Goal: Use online tool/utility

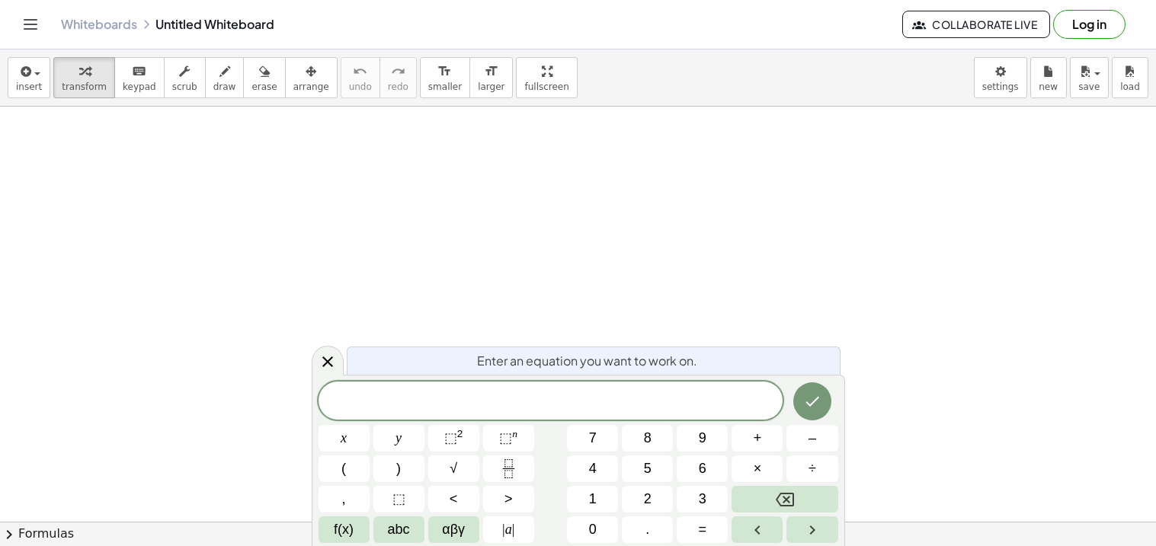
click at [1101, 25] on button "Log in" at bounding box center [1089, 24] width 72 height 29
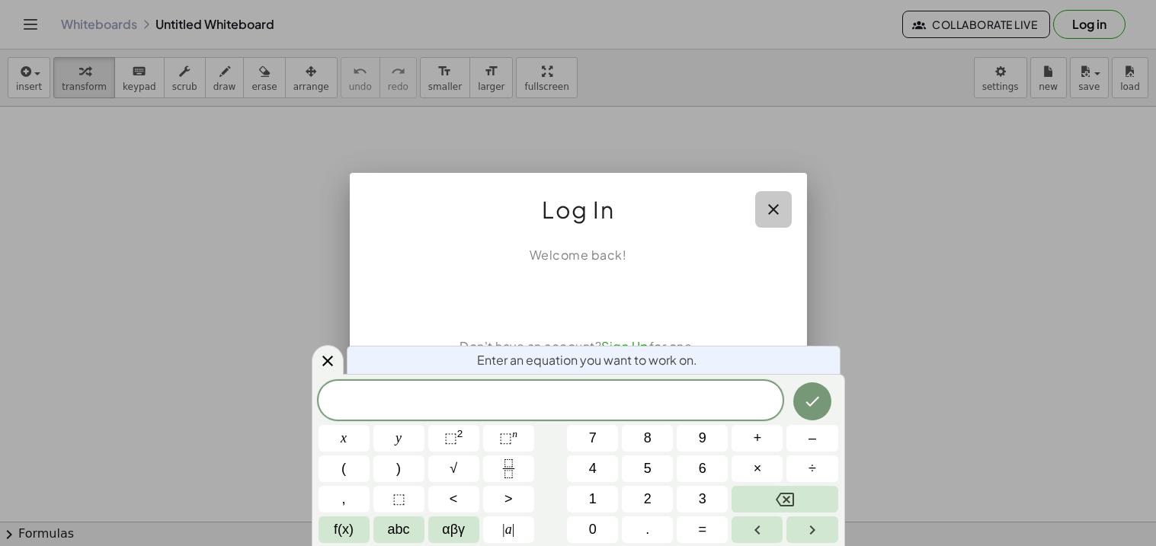
click at [774, 202] on icon "button" at bounding box center [773, 209] width 18 height 18
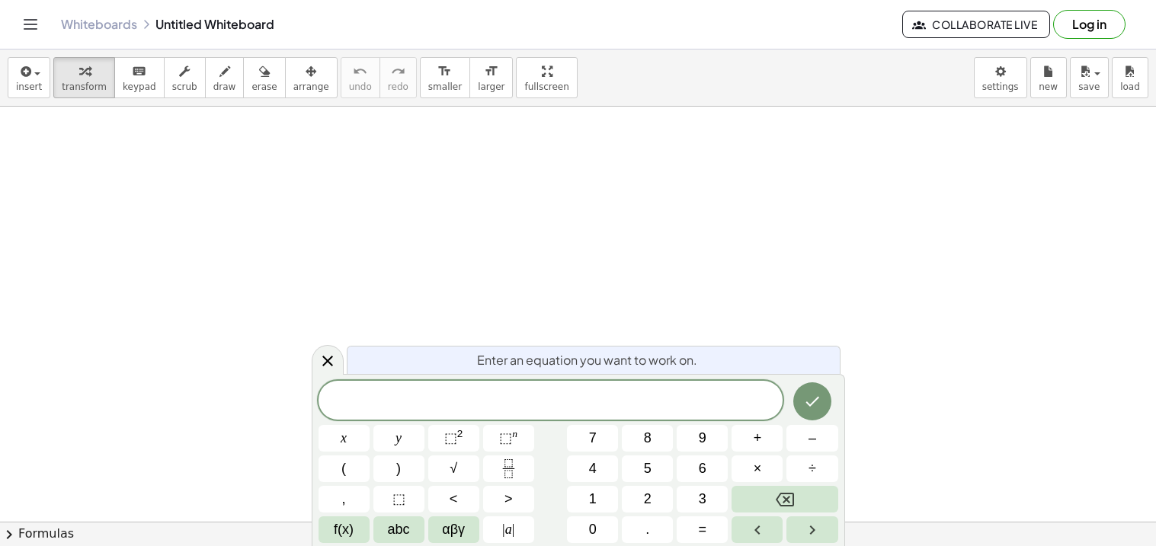
scroll to position [77, 0]
click at [706, 391] on span at bounding box center [551, 401] width 465 height 23
click at [811, 394] on icon "Done" at bounding box center [812, 401] width 18 height 18
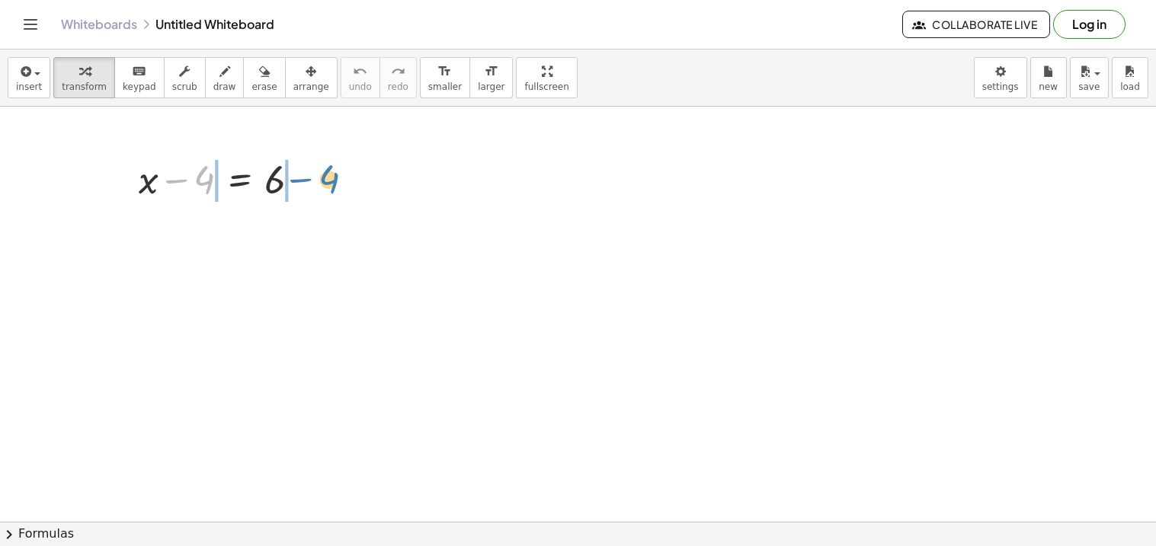
drag, startPoint x: 200, startPoint y: 179, endPoint x: 324, endPoint y: 178, distance: 124.2
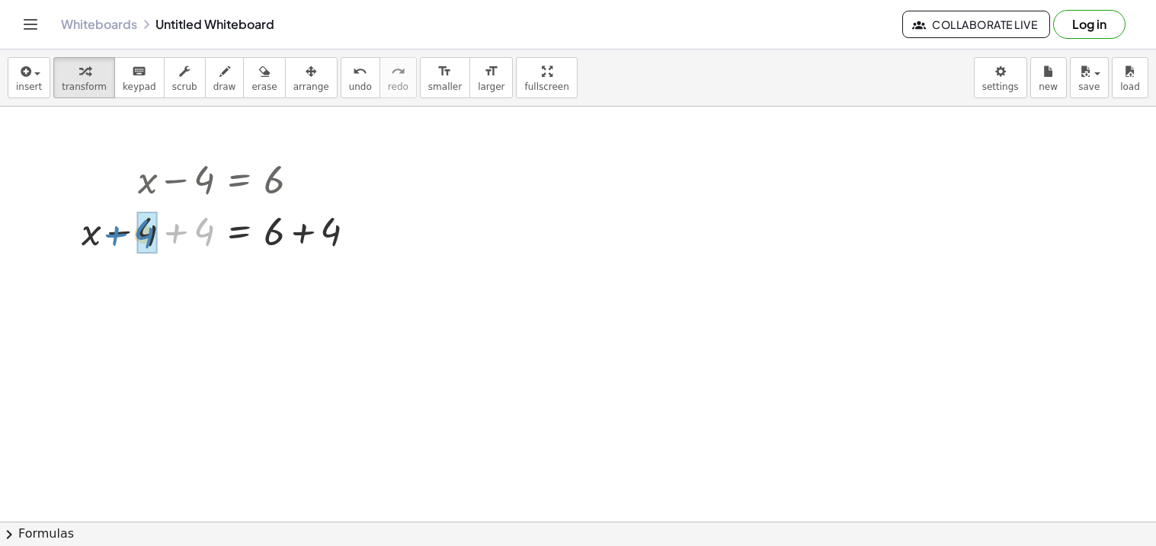
drag, startPoint x: 212, startPoint y: 229, endPoint x: 152, endPoint y: 231, distance: 60.2
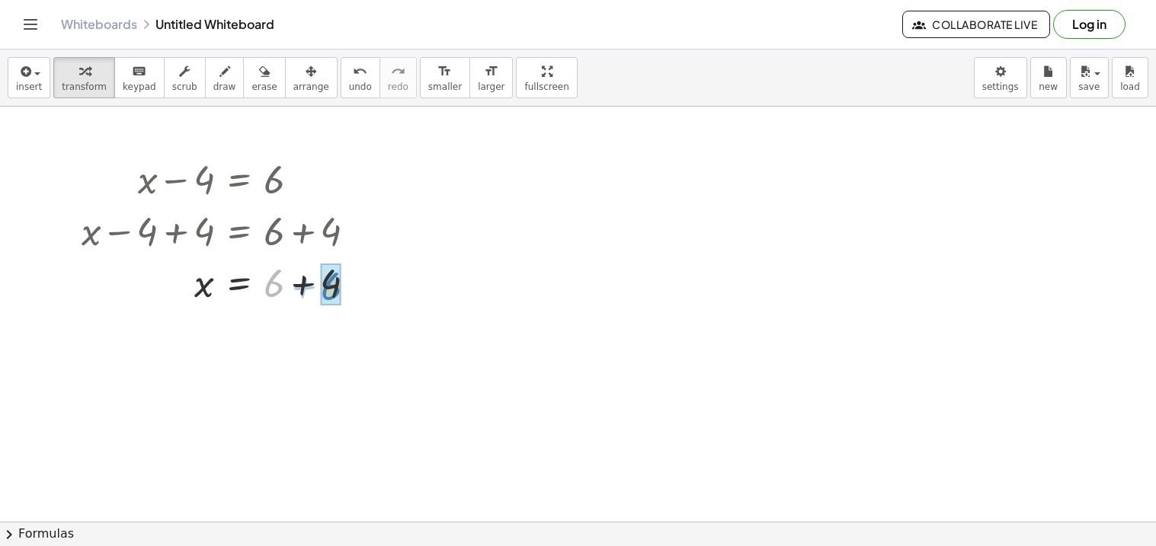
drag, startPoint x: 264, startPoint y: 280, endPoint x: 322, endPoint y: 282, distance: 57.2
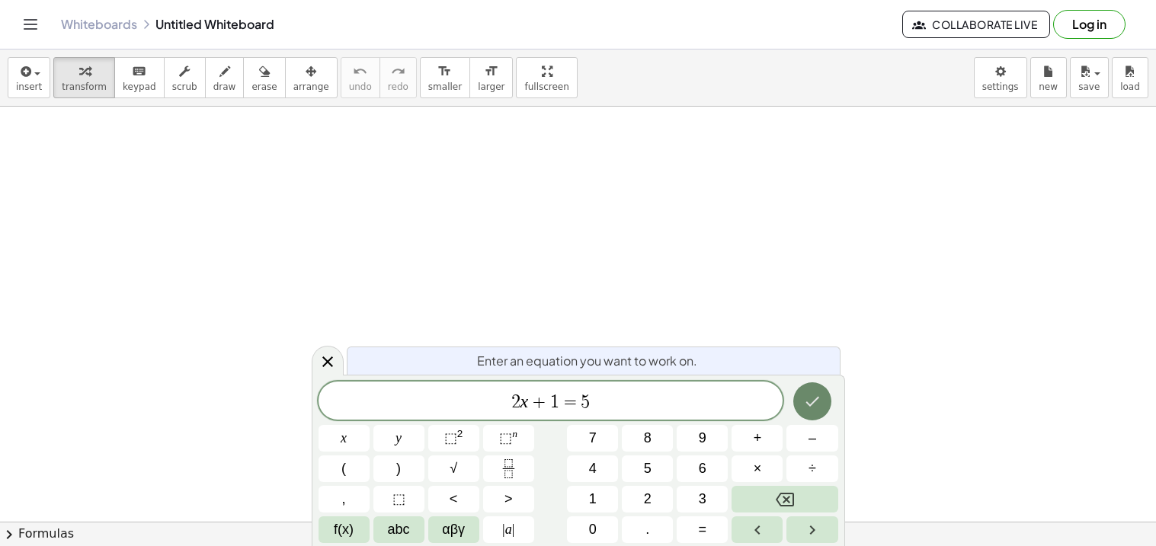
click at [808, 418] on button "Done" at bounding box center [812, 402] width 38 height 38
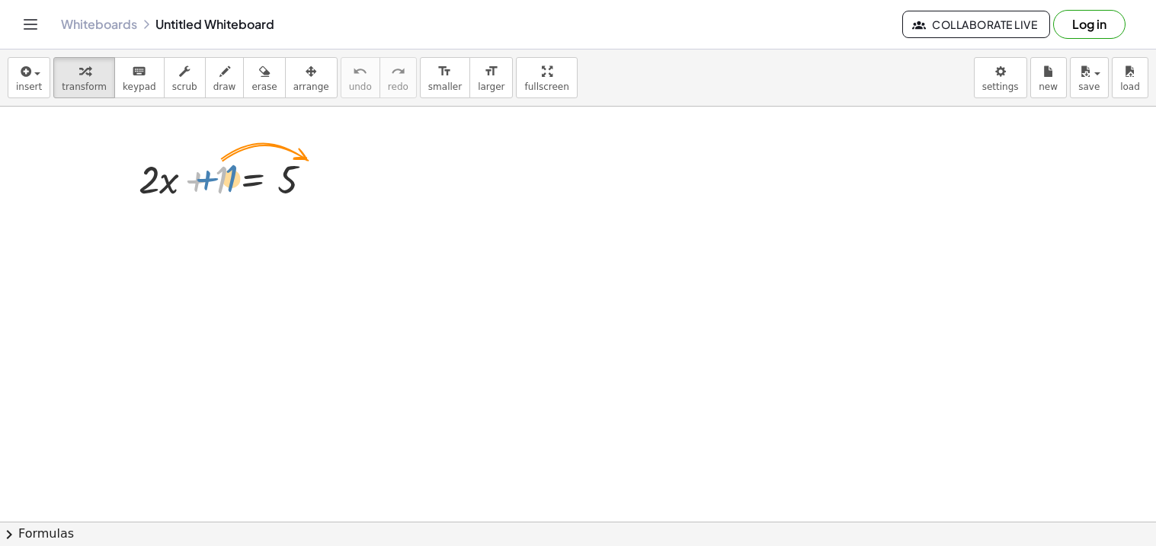
click at [208, 179] on div at bounding box center [231, 178] width 201 height 52
